Goal: Transaction & Acquisition: Purchase product/service

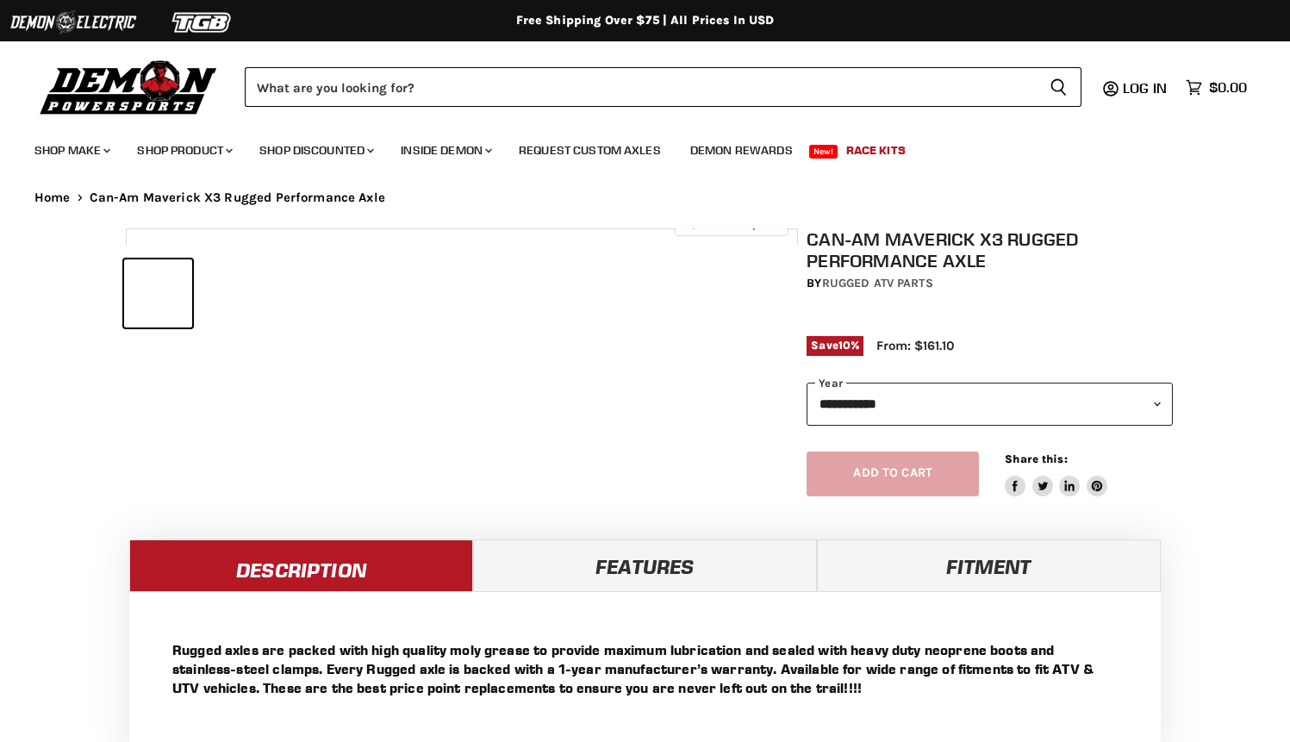
select select "******"
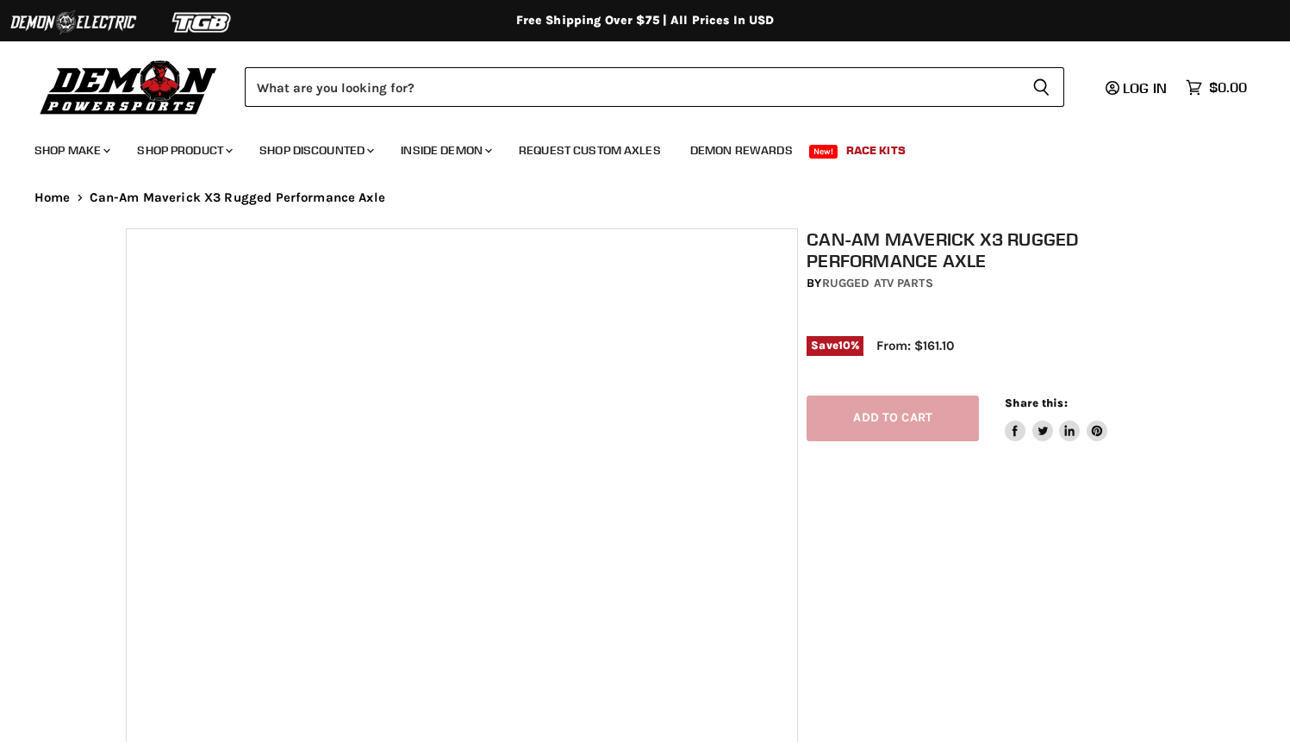
select select "******"
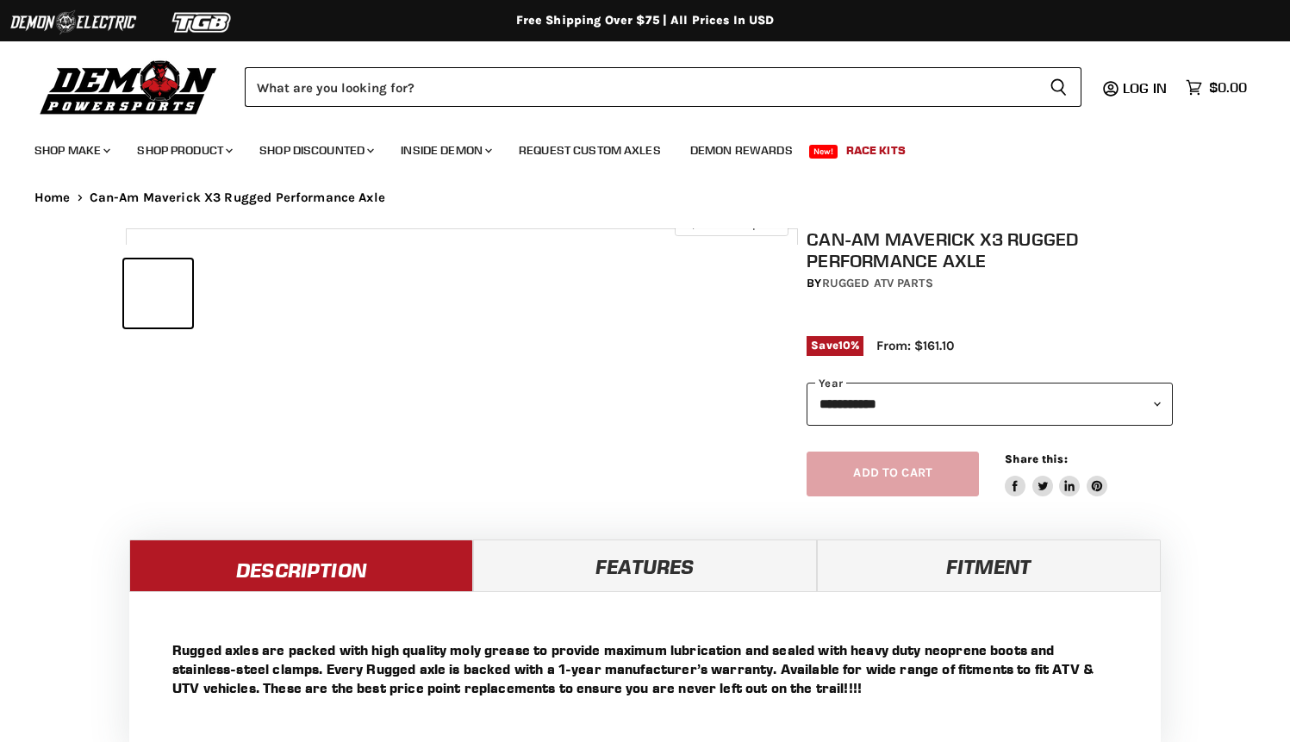
select select "******"
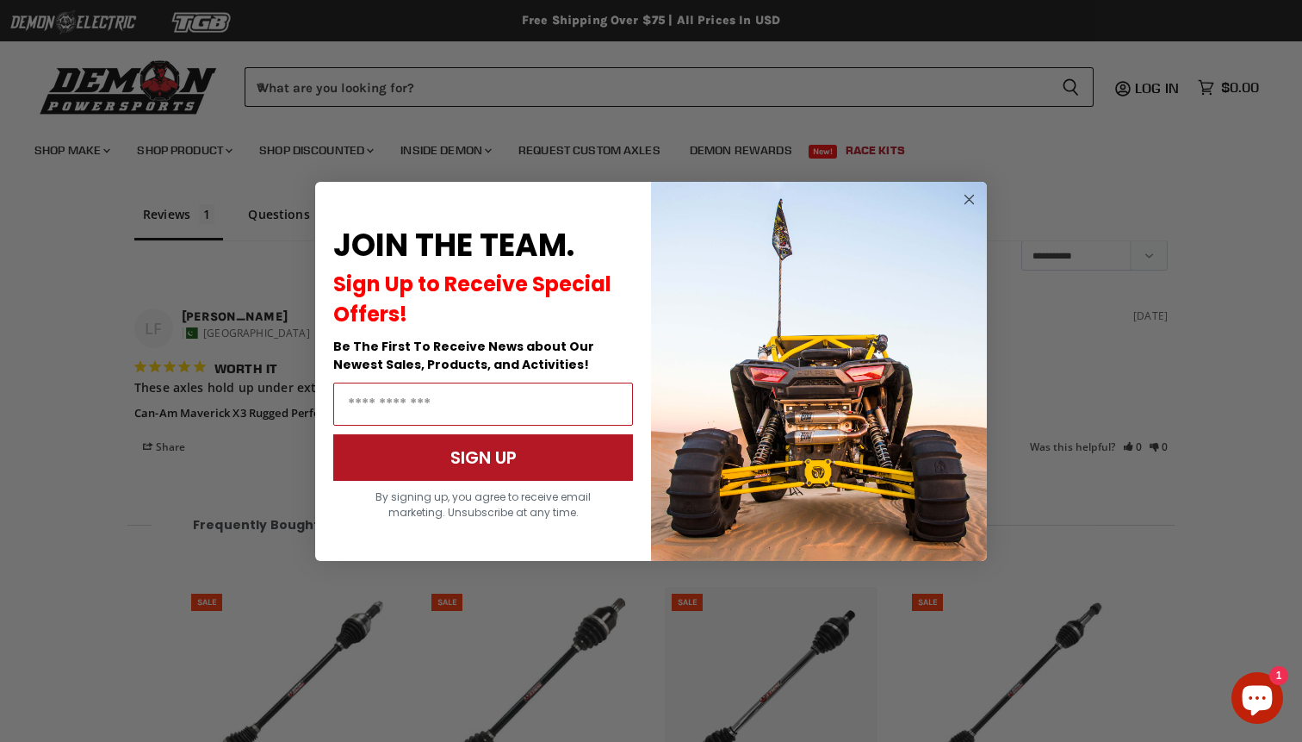
scroll to position [1455, 0]
